Goal: Entertainment & Leisure: Browse casually

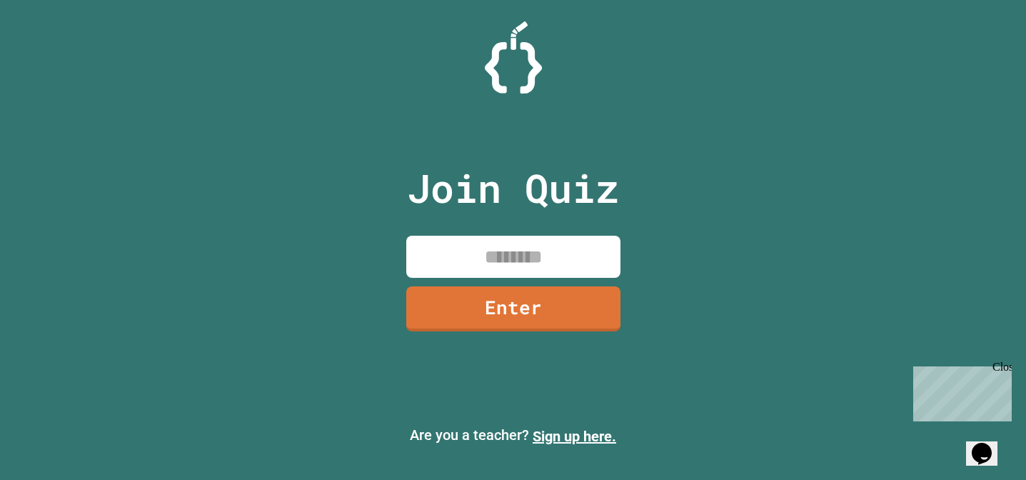
click at [496, 245] on input at bounding box center [513, 257] width 214 height 42
type input "********"
click at [580, 324] on link "Enter" at bounding box center [512, 307] width 213 height 47
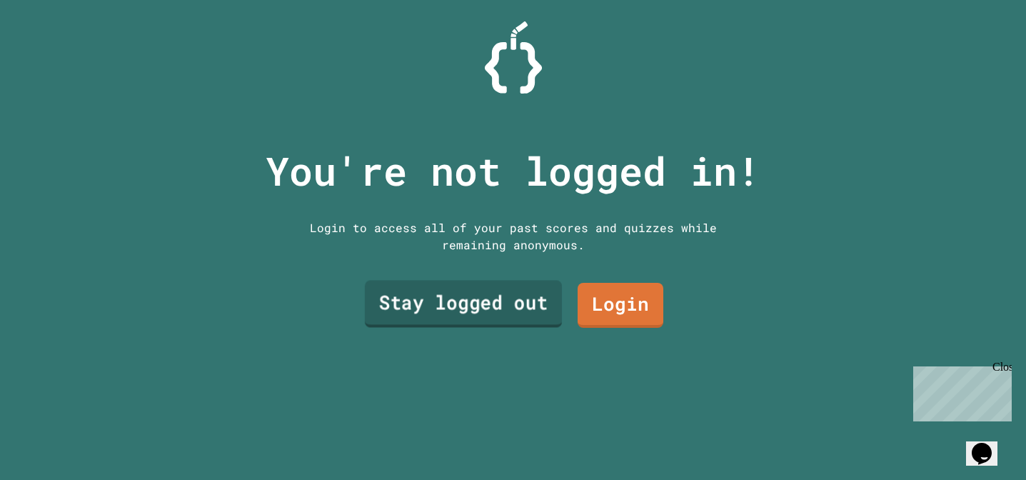
click at [507, 300] on link "Stay logged out" at bounding box center [462, 303] width 197 height 47
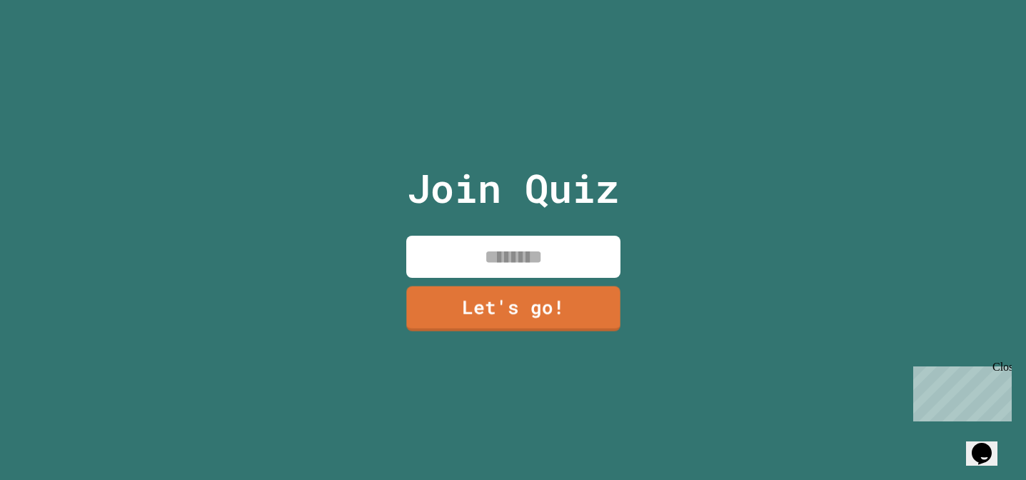
click at [558, 249] on input at bounding box center [513, 257] width 214 height 42
type input "****"
click at [553, 290] on link "Let's go!" at bounding box center [514, 308] width 216 height 46
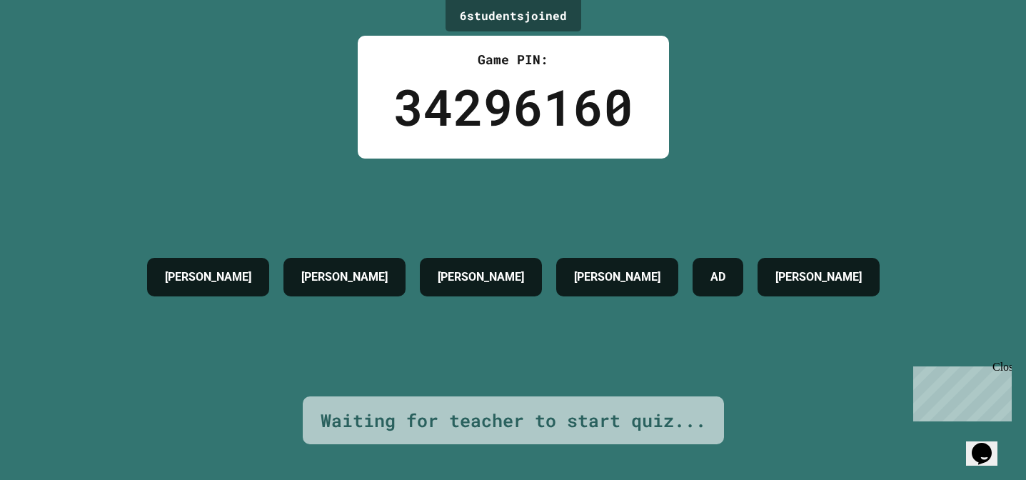
click at [1002, 366] on div "Close" at bounding box center [1001, 370] width 18 height 18
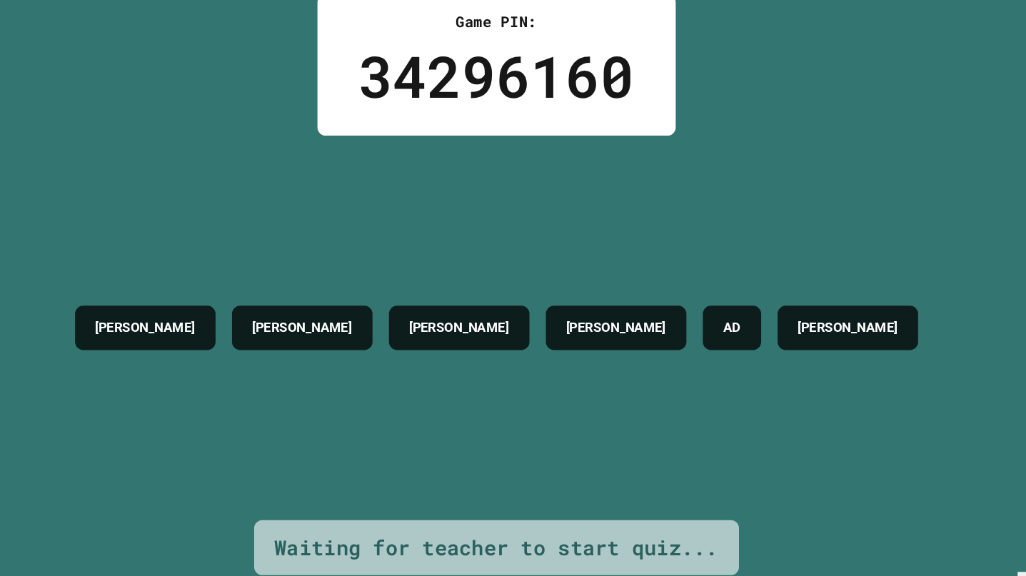
click at [623, 310] on div "[PERSON_NAME]" at bounding box center [617, 325] width 122 height 39
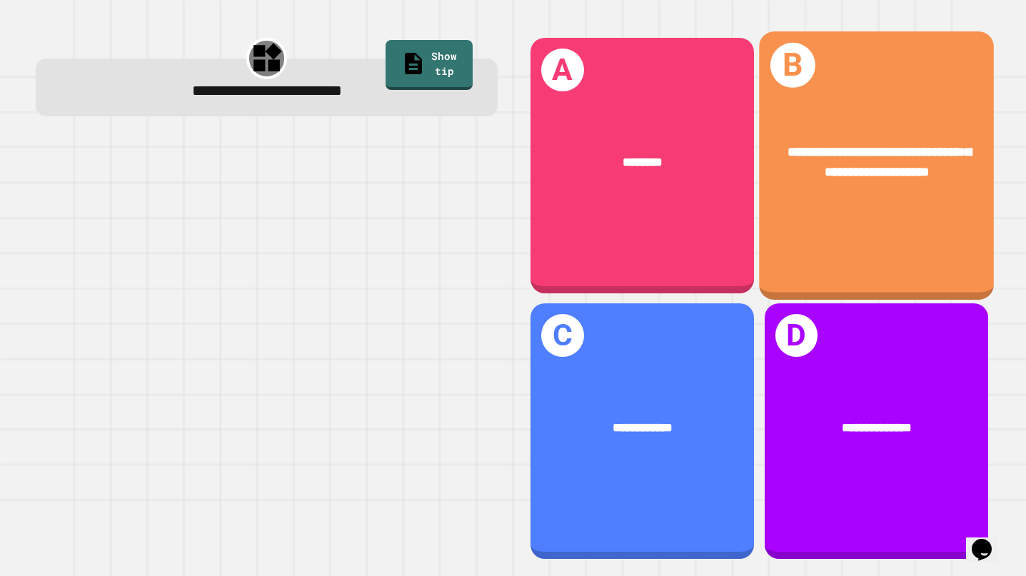
click at [900, 183] on div "**********" at bounding box center [876, 161] width 235 height 91
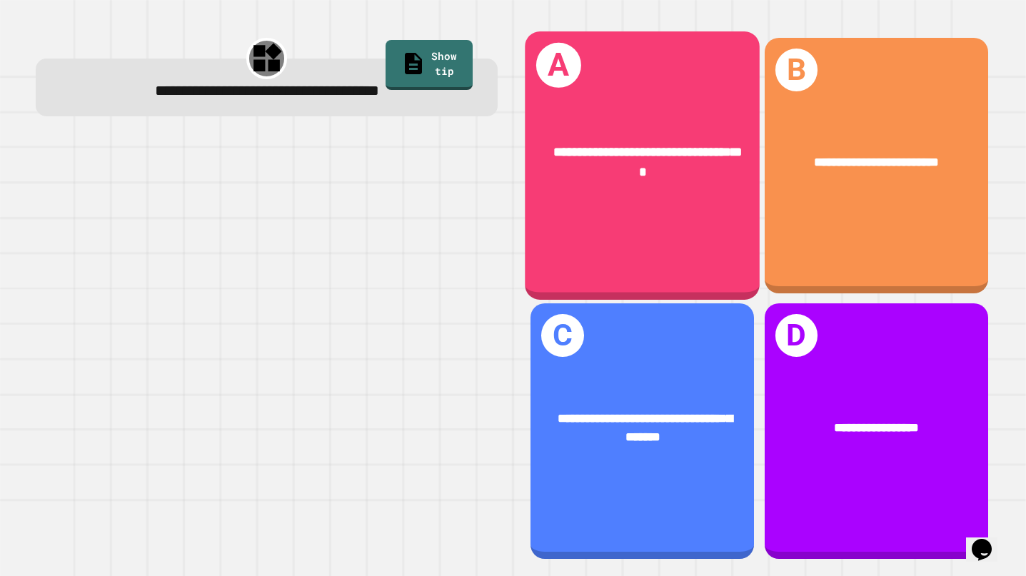
click at [725, 215] on div "**********" at bounding box center [642, 165] width 235 height 268
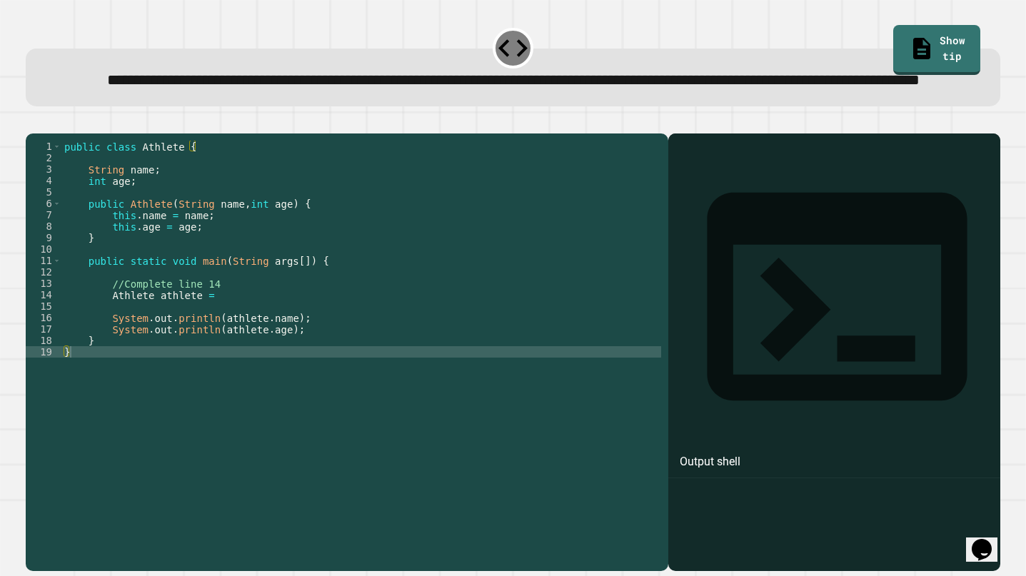
click at [236, 341] on div "public class Athlete { String name ; int age ; public Athlete ( String name , i…" at bounding box center [361, 335] width 600 height 388
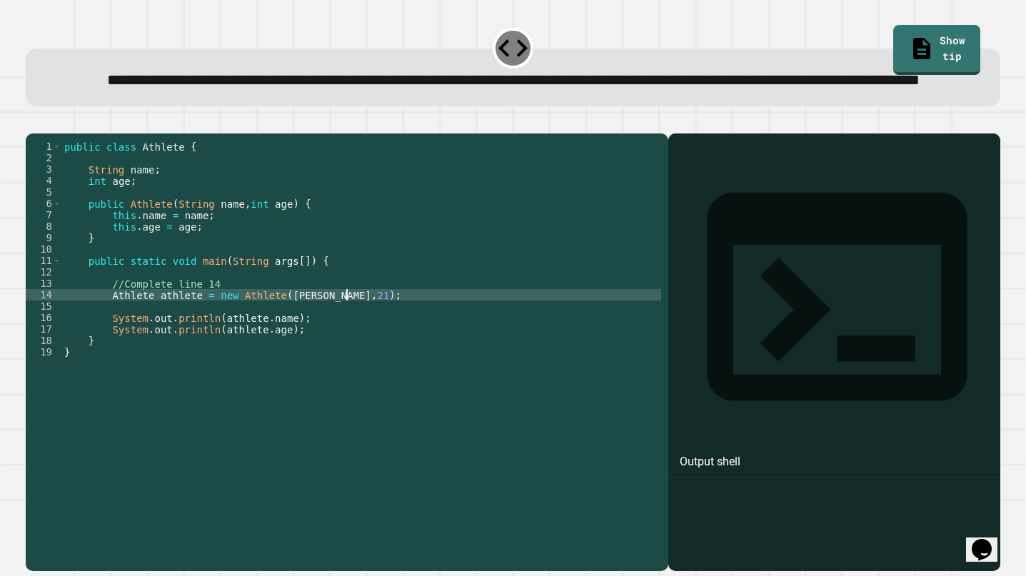
scroll to position [0, 19]
click at [33, 122] on icon "button" at bounding box center [33, 122] width 0 height 0
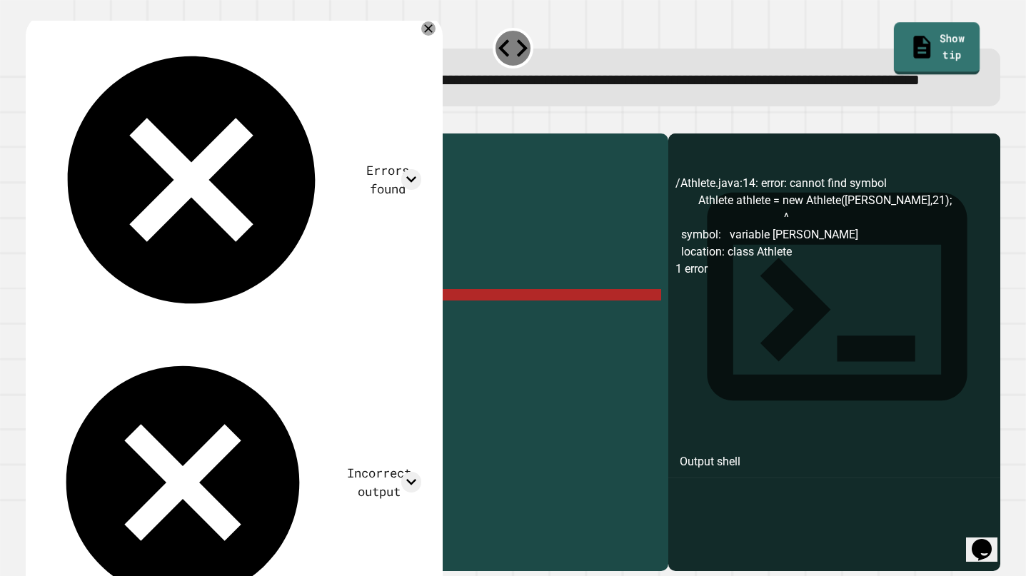
click at [957, 43] on link "Show tip" at bounding box center [937, 48] width 86 height 53
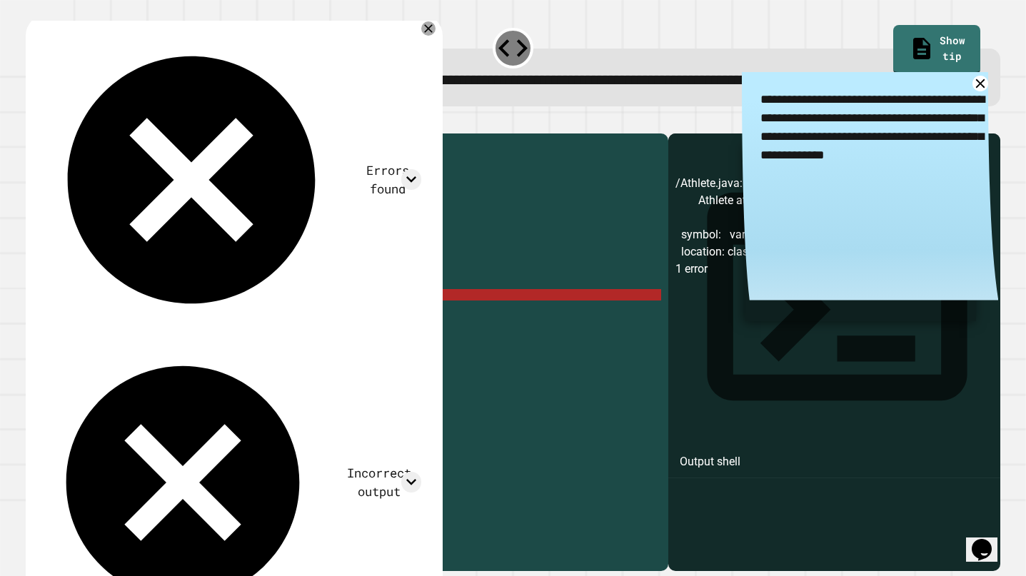
click at [903, 109] on textarea "**********" at bounding box center [870, 127] width 256 height 111
click at [982, 93] on icon at bounding box center [980, 83] width 19 height 19
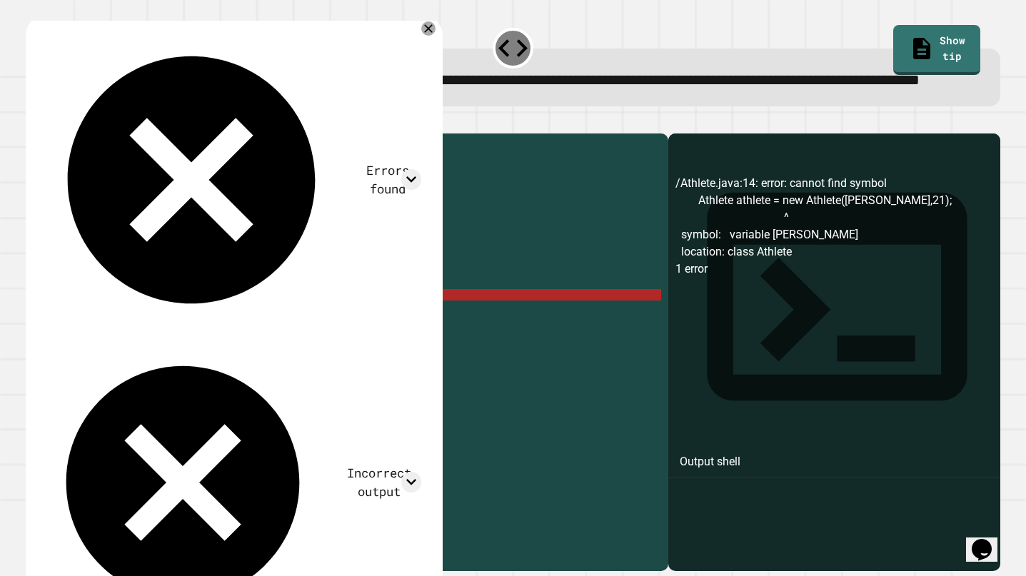
click at [338, 337] on div "public class Athlete { String name ; int age ; public Athlete ( String name , i…" at bounding box center [361, 335] width 600 height 388
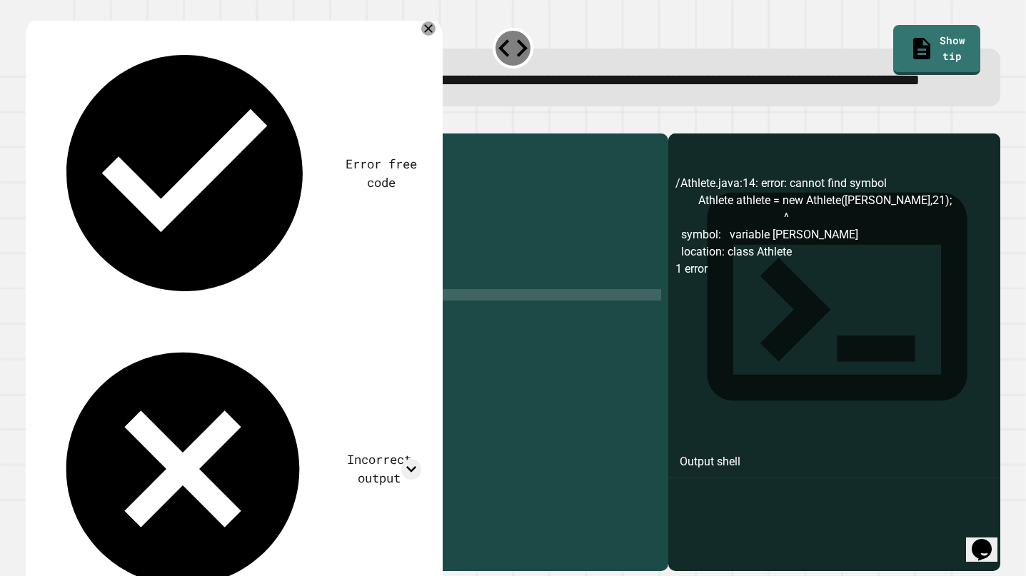
scroll to position [0, 16]
click at [44, 136] on icon "button" at bounding box center [43, 131] width 8 height 10
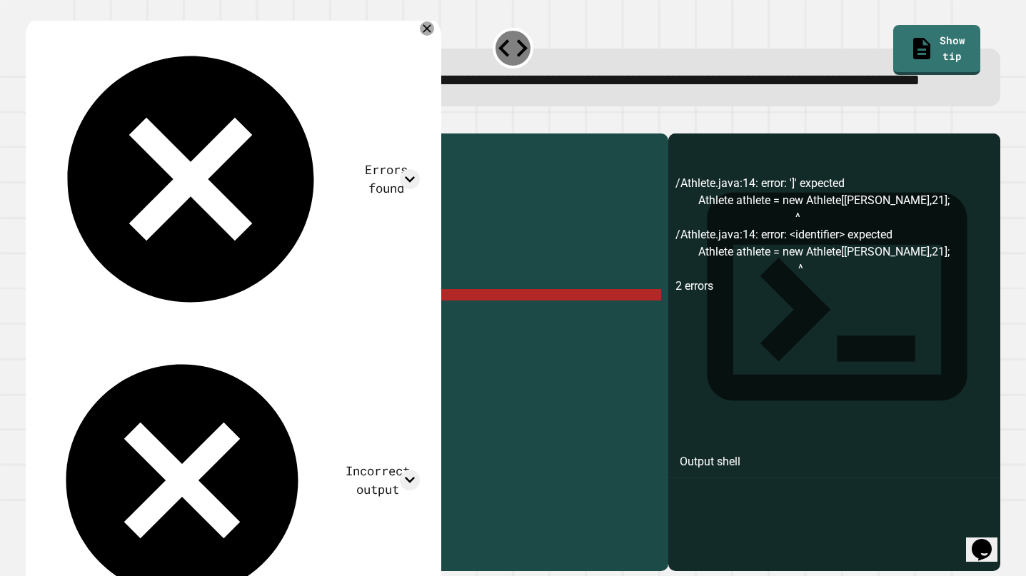
click at [341, 338] on div "public class Athlete { String name ; int age ; public Athlete ( String name , i…" at bounding box center [361, 335] width 600 height 388
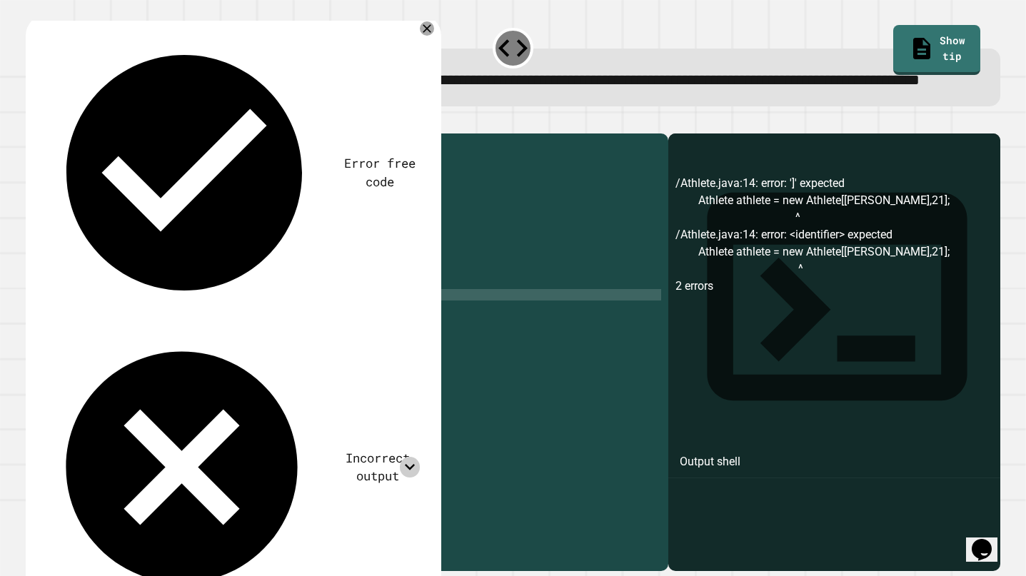
type textarea "**********"
click at [400, 457] on icon at bounding box center [410, 467] width 21 height 21
click at [33, 122] on icon "button" at bounding box center [33, 122] width 0 height 0
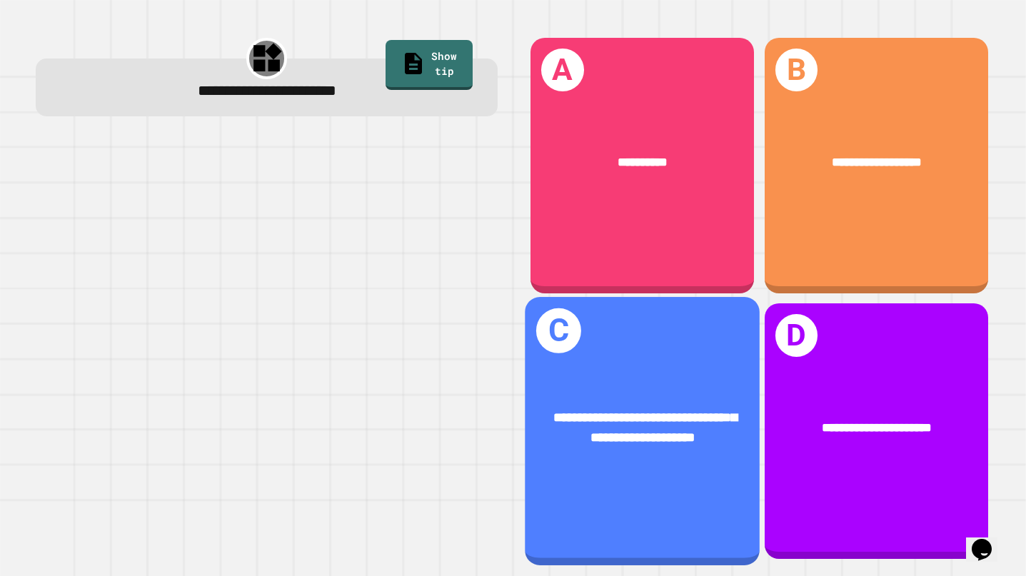
click at [623, 345] on div "**********" at bounding box center [642, 431] width 235 height 268
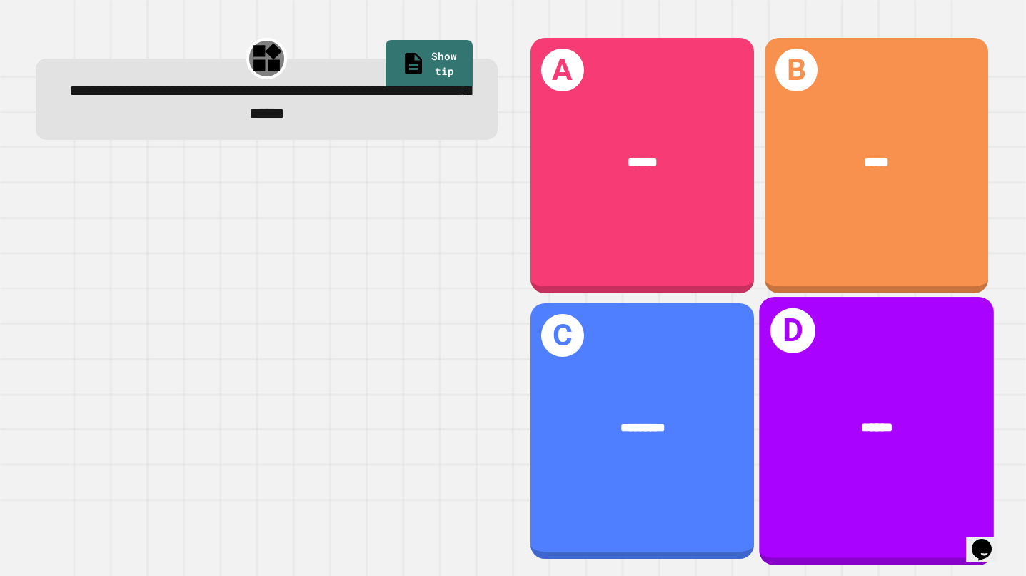
click at [897, 436] on div "******" at bounding box center [876, 428] width 182 height 20
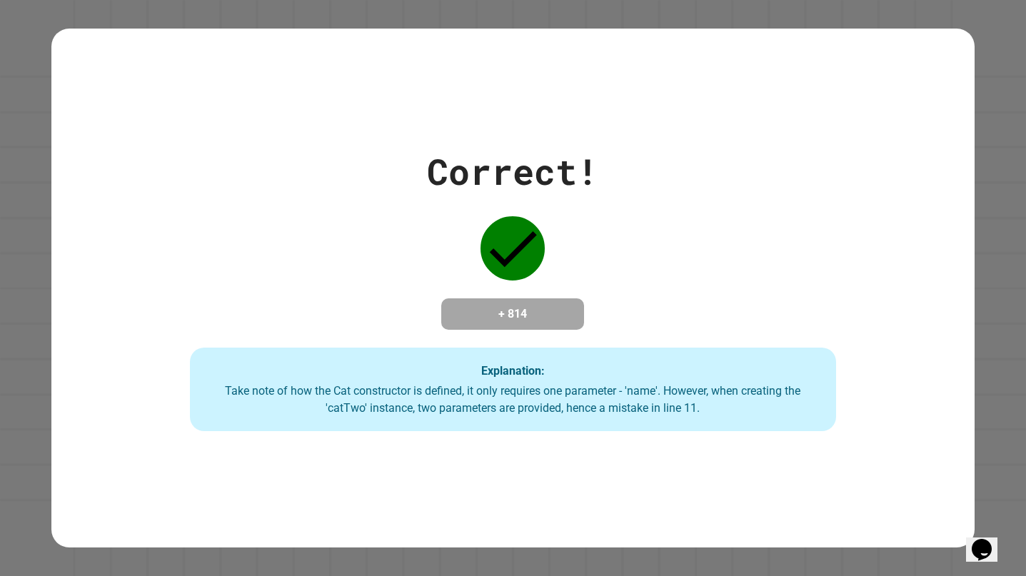
click at [565, 415] on div "Take note of how the Cat constructor is defined, it only requires one parameter…" at bounding box center [513, 400] width 618 height 34
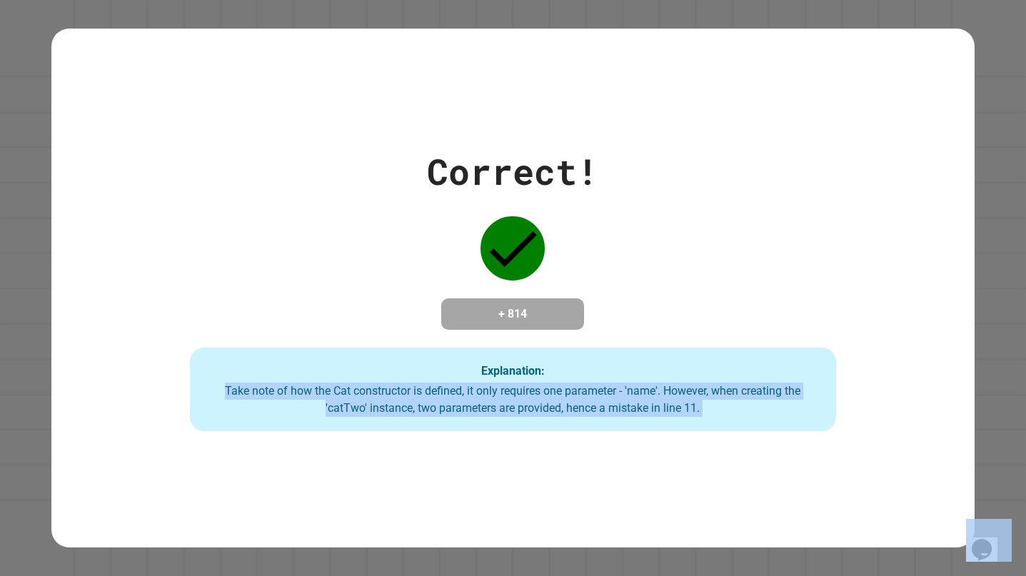
click at [565, 415] on div "Take note of how the Cat constructor is defined, it only requires one parameter…" at bounding box center [513, 400] width 618 height 34
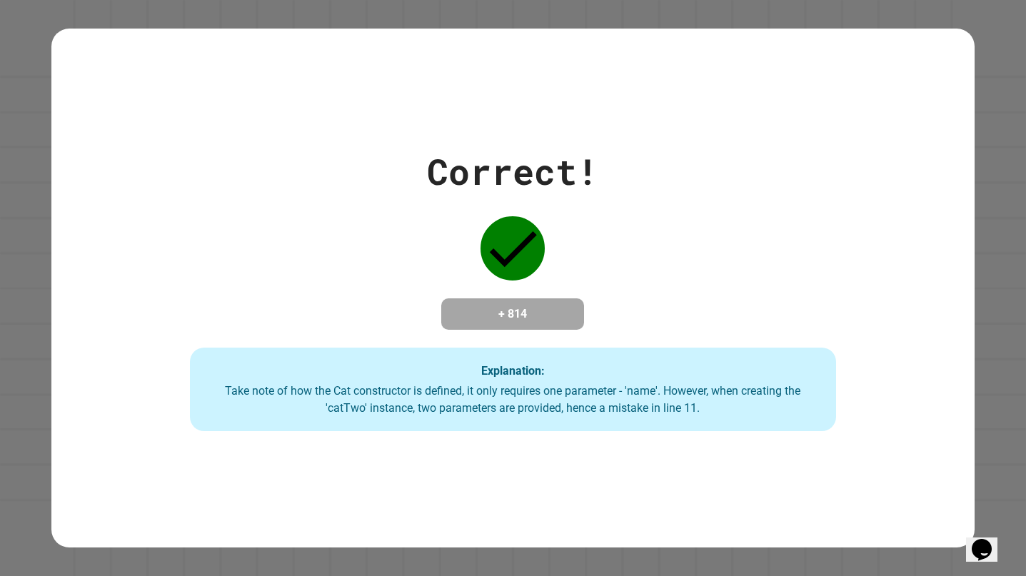
click at [565, 415] on div "Take note of how the Cat constructor is defined, it only requires one parameter…" at bounding box center [513, 400] width 618 height 34
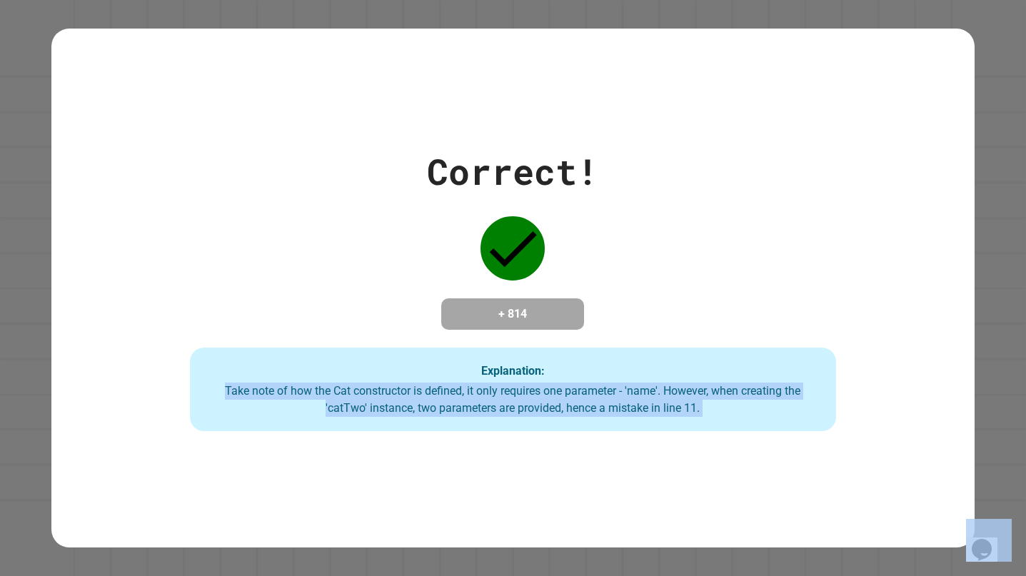
click at [565, 415] on div "Take note of how the Cat constructor is defined, it only requires one parameter…" at bounding box center [513, 400] width 618 height 34
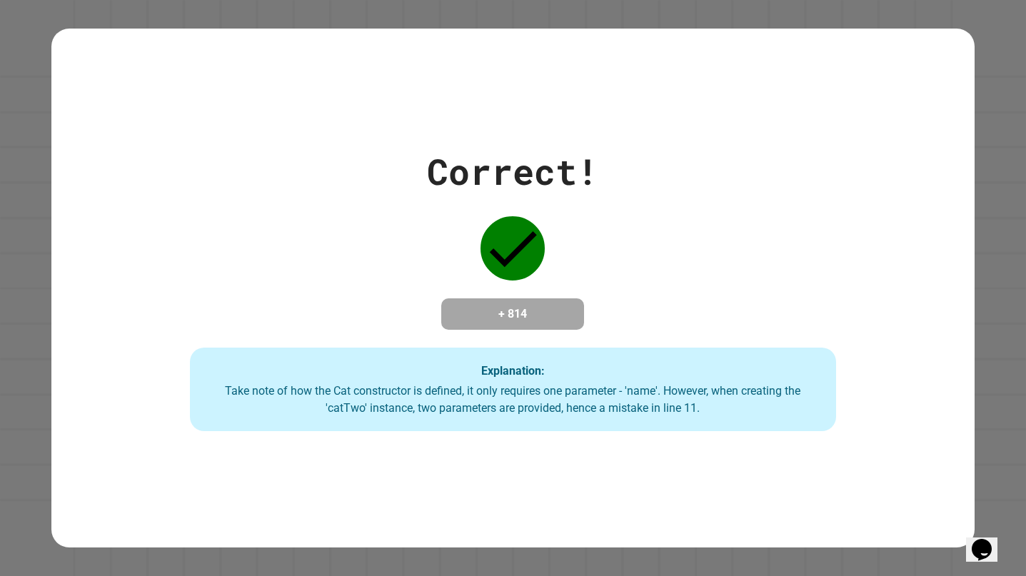
click at [565, 415] on div "Take note of how the Cat constructor is defined, it only requires one parameter…" at bounding box center [513, 400] width 618 height 34
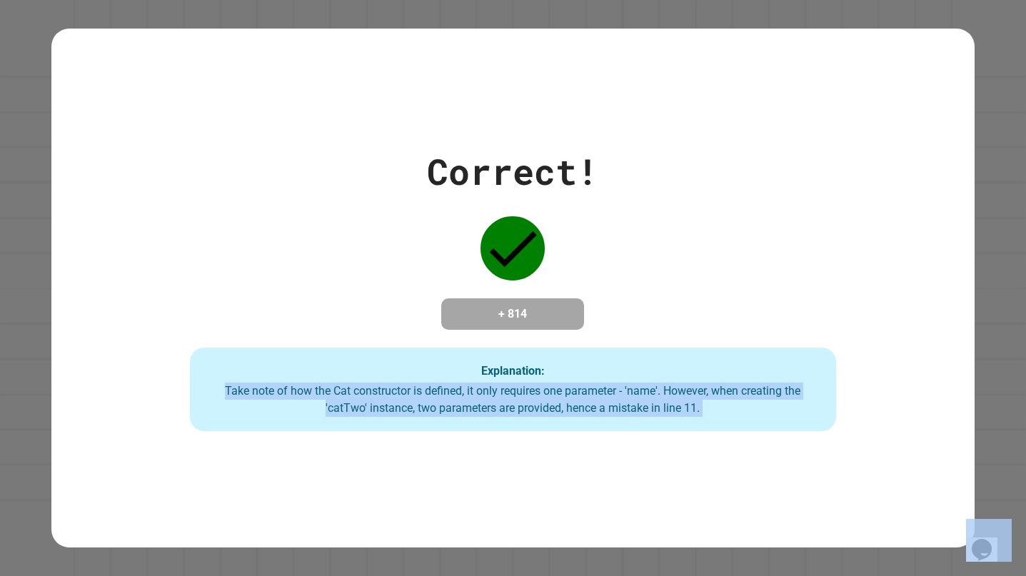
click at [565, 415] on div "Take note of how the Cat constructor is defined, it only requires one parameter…" at bounding box center [513, 400] width 618 height 34
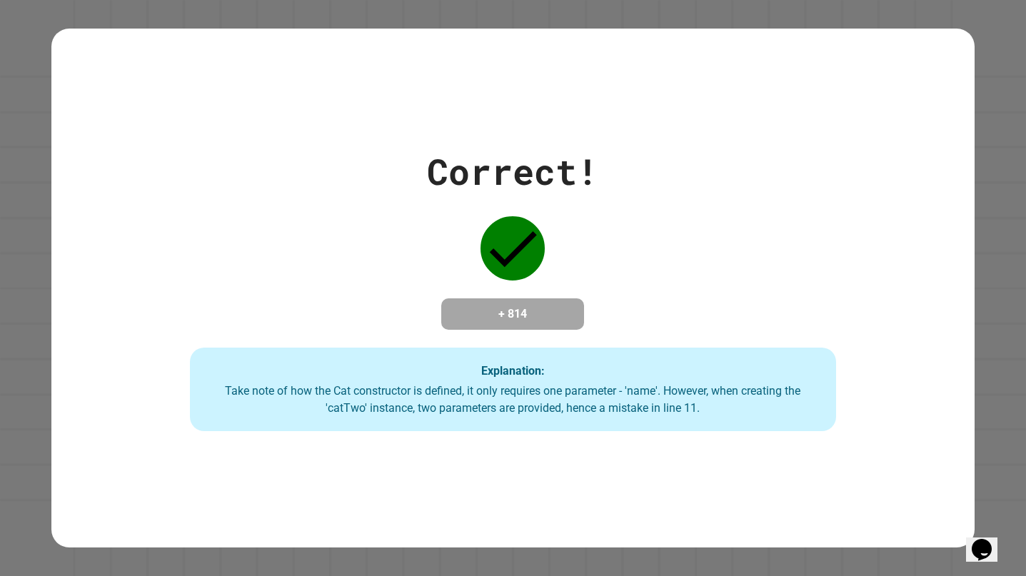
click at [565, 415] on div "Take note of how the Cat constructor is defined, it only requires one parameter…" at bounding box center [513, 400] width 618 height 34
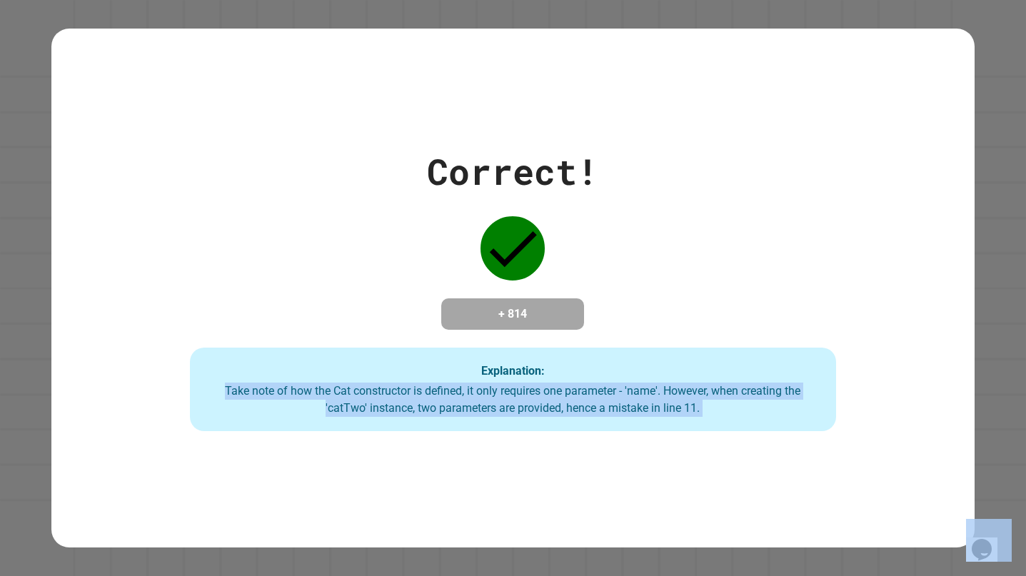
click at [565, 415] on div "Take note of how the Cat constructor is defined, it only requires one parameter…" at bounding box center [513, 400] width 618 height 34
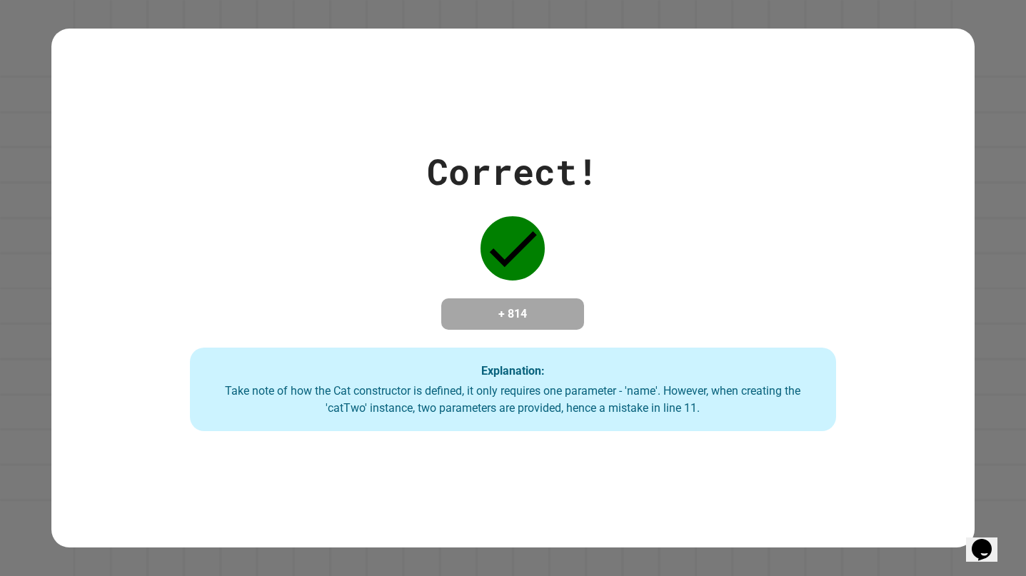
click at [565, 415] on div "Take note of how the Cat constructor is defined, it only requires one parameter…" at bounding box center [513, 400] width 618 height 34
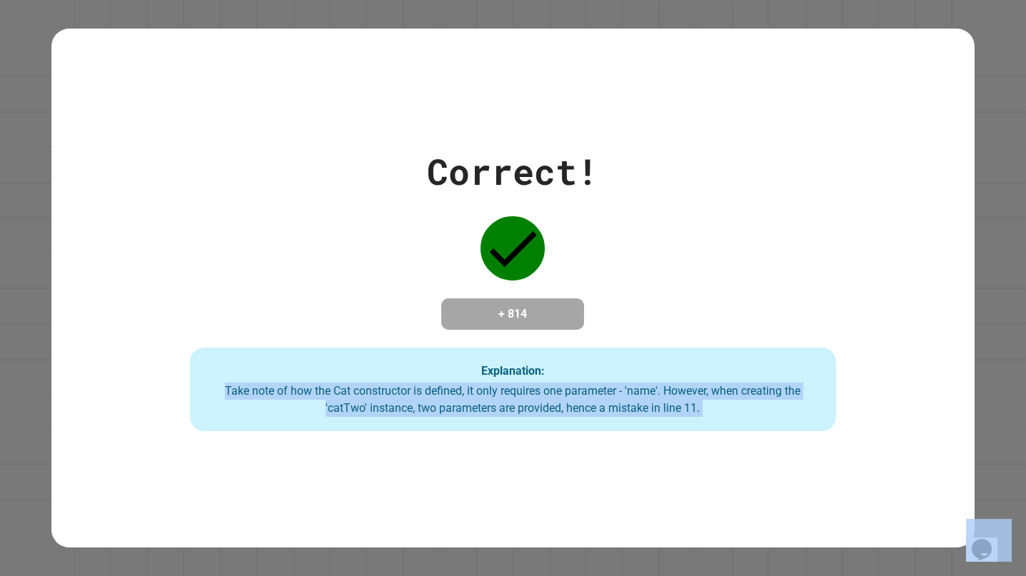
click at [565, 415] on div "Take note of how the Cat constructor is defined, it only requires one parameter…" at bounding box center [513, 400] width 618 height 34
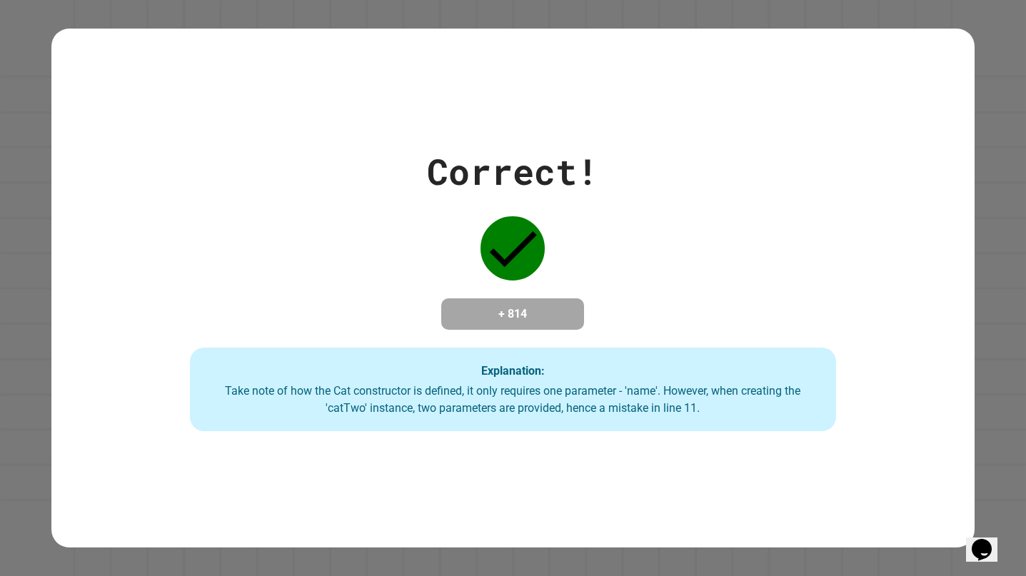
click at [565, 415] on div "Take note of how the Cat constructor is defined, it only requires one parameter…" at bounding box center [513, 400] width 618 height 34
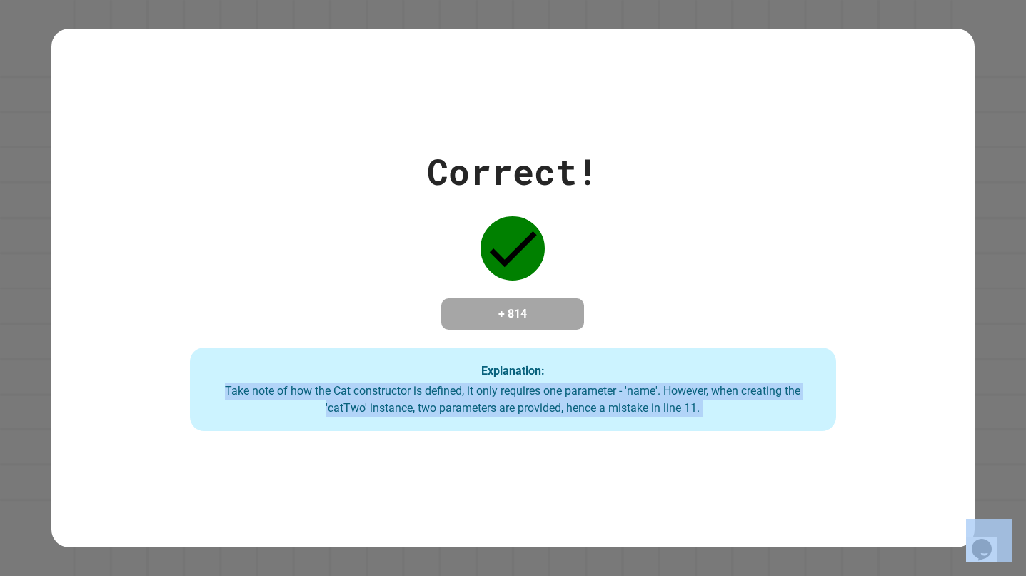
click at [565, 415] on div "Take note of how the Cat constructor is defined, it only requires one parameter…" at bounding box center [513, 400] width 618 height 34
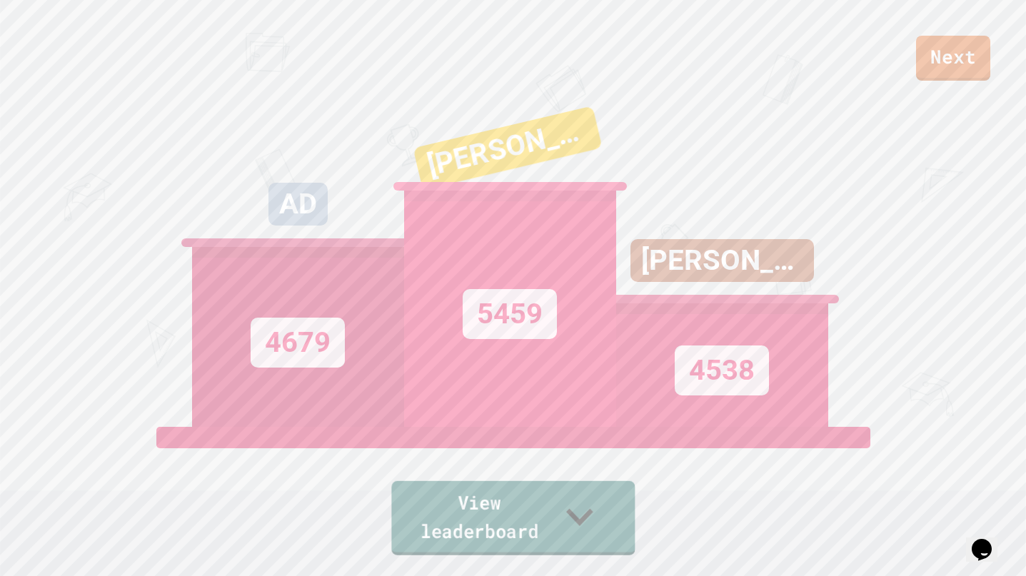
click at [460, 479] on link "View leaderboard" at bounding box center [512, 518] width 243 height 74
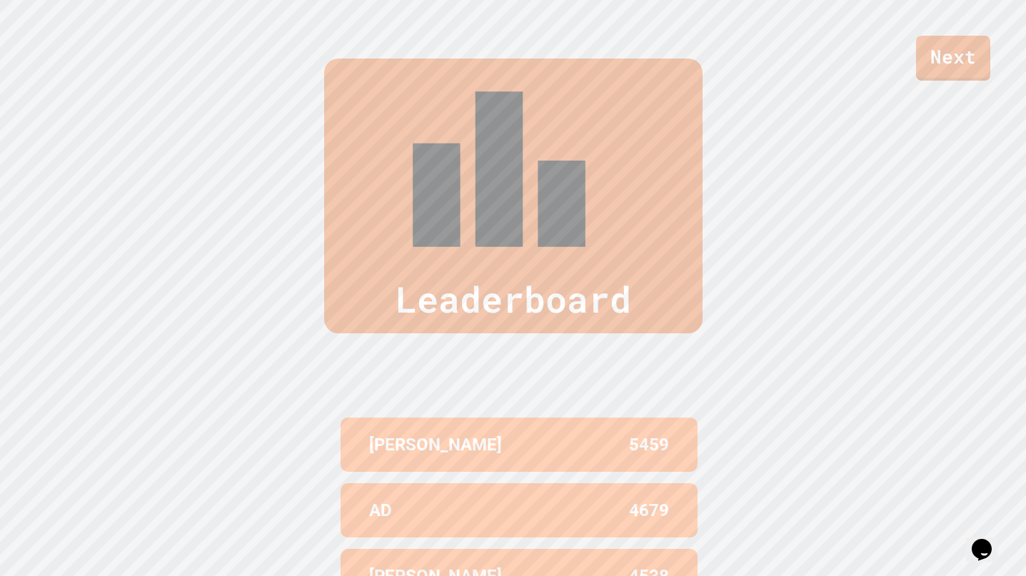
scroll to position [588, 0]
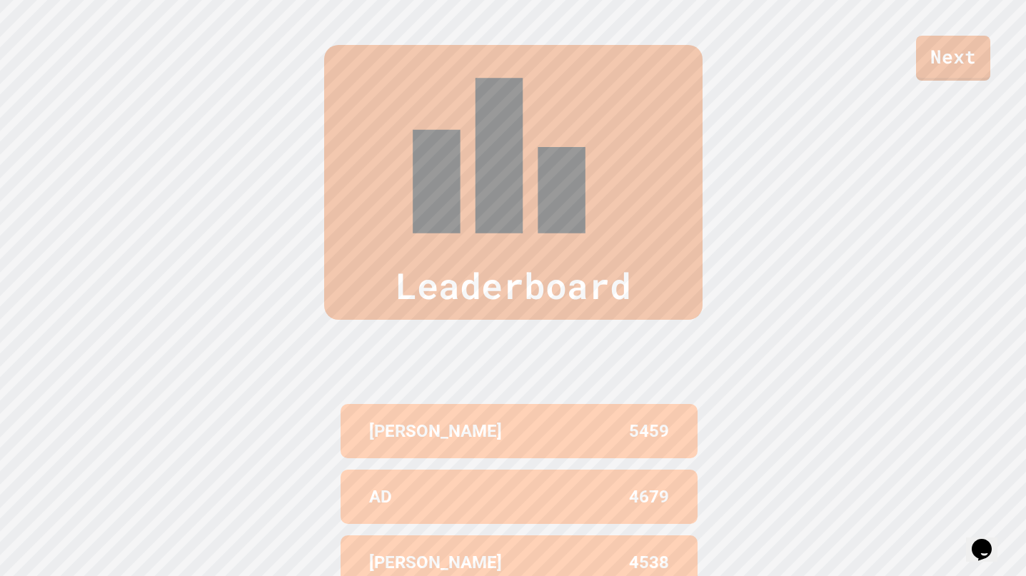
click at [685, 75] on div "Next" at bounding box center [513, 40] width 1026 height 81
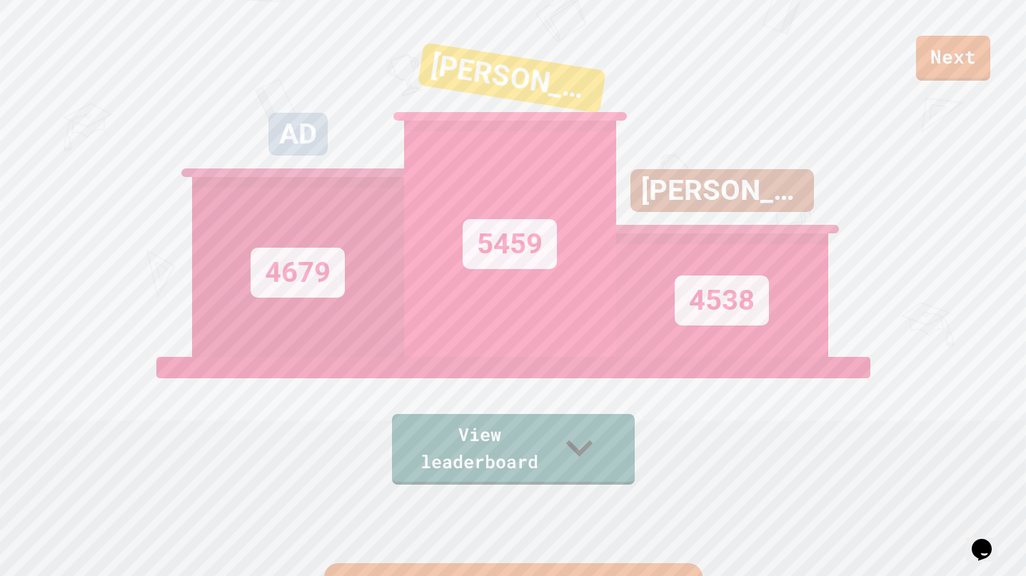
scroll to position [0, 0]
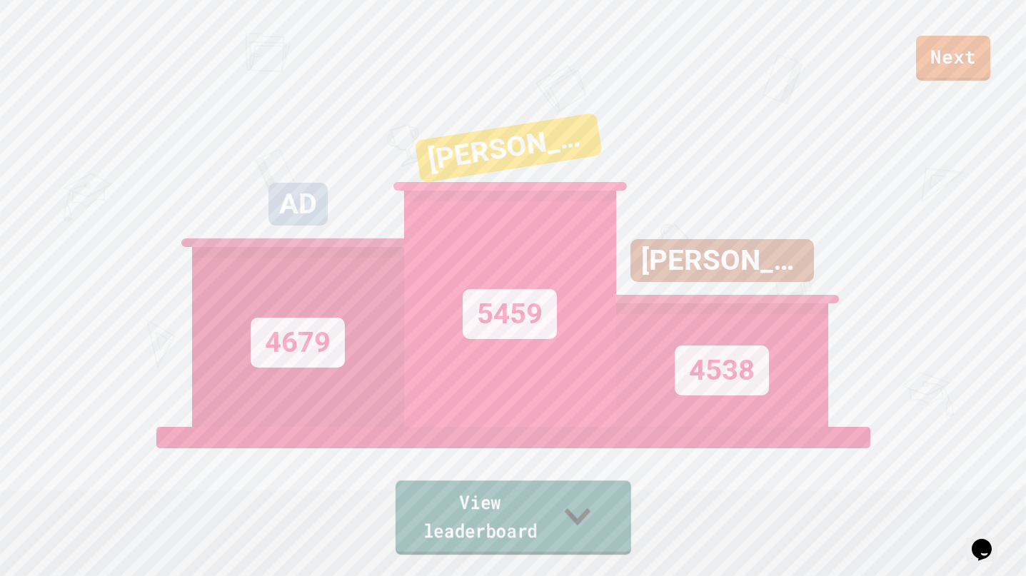
click at [495, 479] on link "View leaderboard" at bounding box center [513, 517] width 236 height 74
click at [956, 56] on link "Next" at bounding box center [953, 57] width 76 height 47
